Goal: Register for event/course

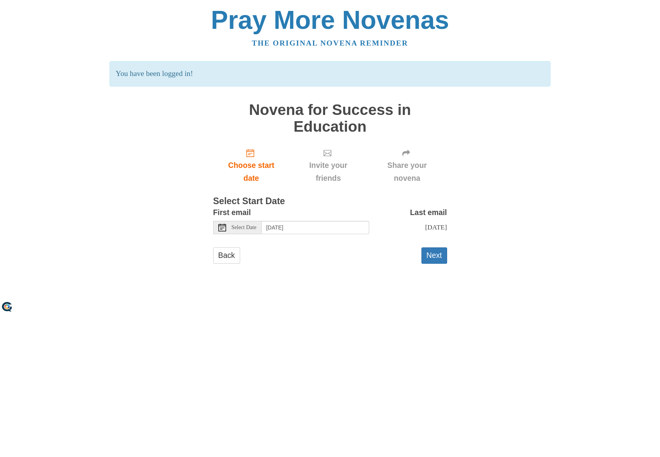
click at [256, 228] on span "Select Date" at bounding box center [243, 227] width 25 height 5
click at [435, 255] on button "Next" at bounding box center [434, 255] width 26 height 16
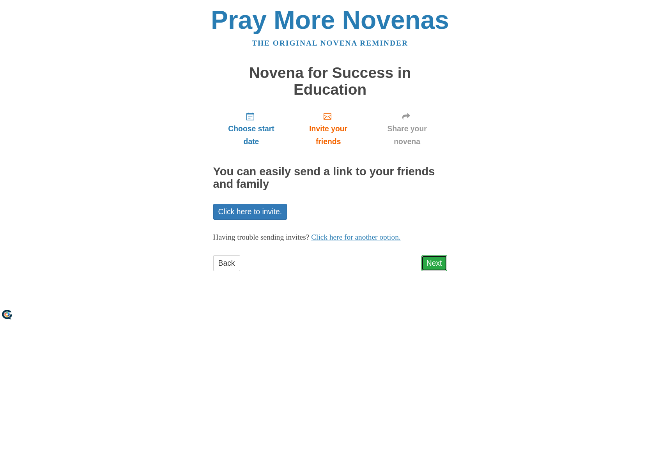
click at [434, 262] on link "Next" at bounding box center [434, 263] width 26 height 16
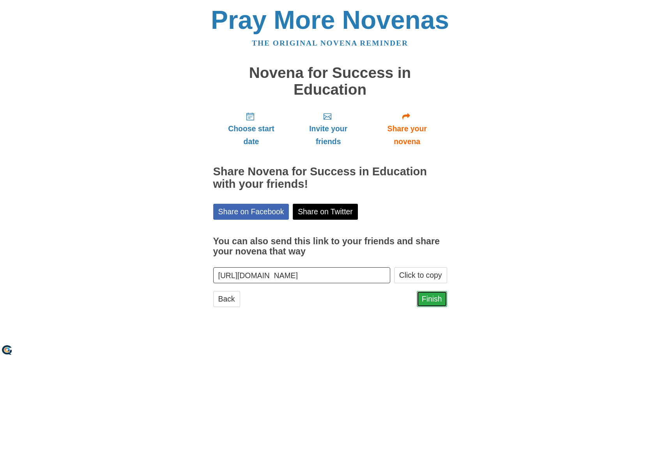
click at [437, 298] on link "Finish" at bounding box center [432, 299] width 30 height 16
